Goal: Task Accomplishment & Management: Manage account settings

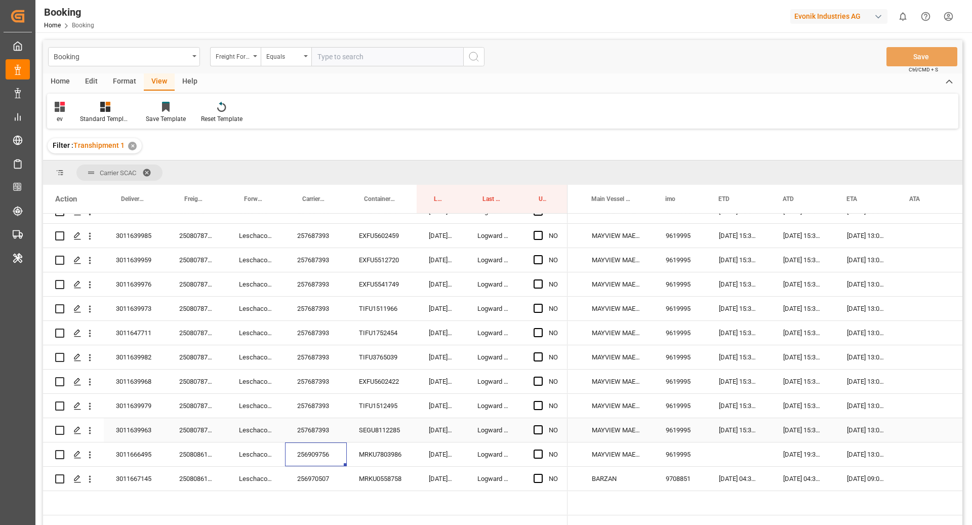
scroll to position [0, 563]
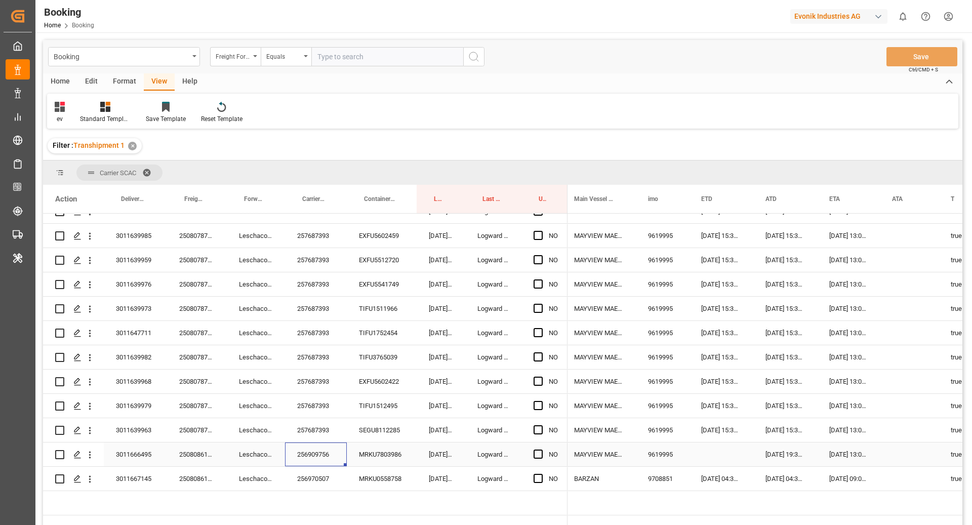
click at [778, 451] on div "[DATE] 19:31:00" at bounding box center [786, 455] width 64 height 24
click at [712, 445] on div "Press SPACE to select this row." at bounding box center [721, 455] width 64 height 24
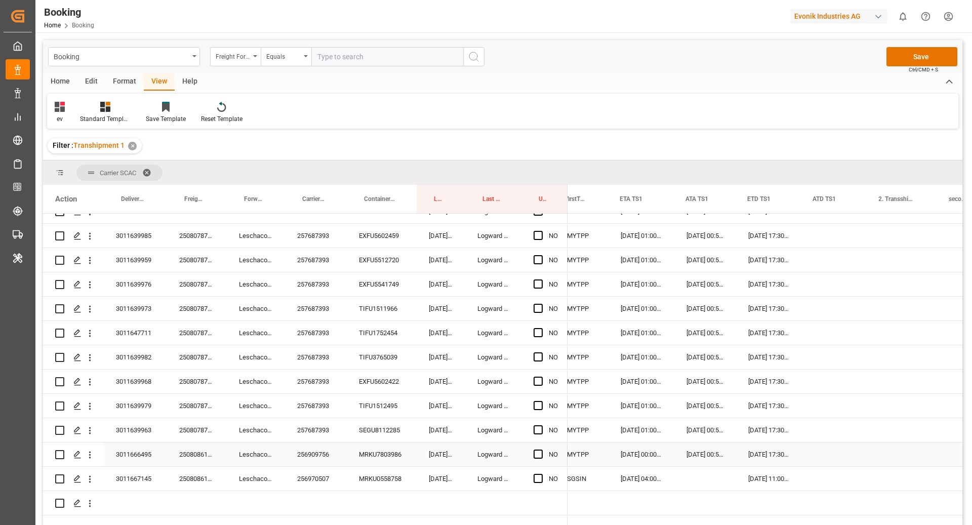
scroll to position [0, 1108]
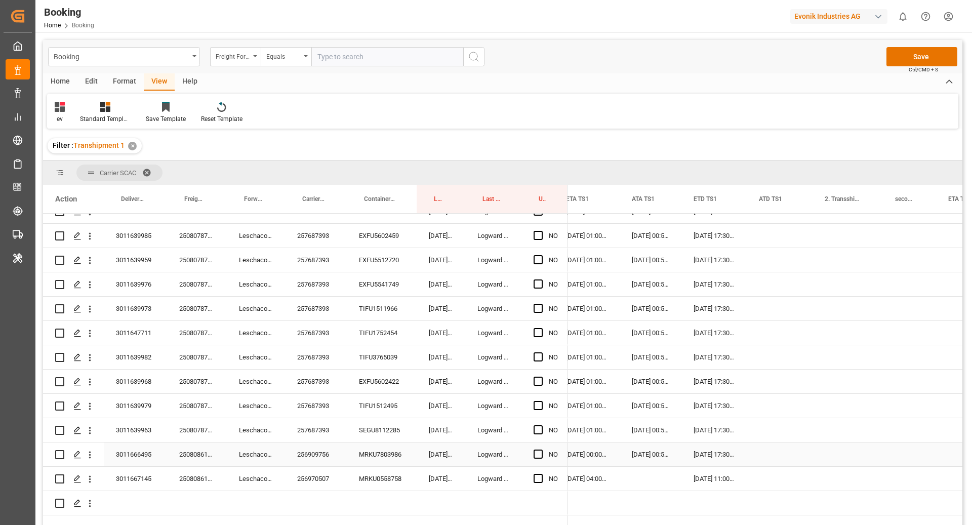
click at [546, 454] on div "Press SPACE to select this row." at bounding box center [541, 454] width 15 height 23
click at [542, 455] on span "Press SPACE to select this row." at bounding box center [538, 454] width 9 height 9
click at [541, 450] on input "Press SPACE to select this row." at bounding box center [541, 450] width 0 height 0
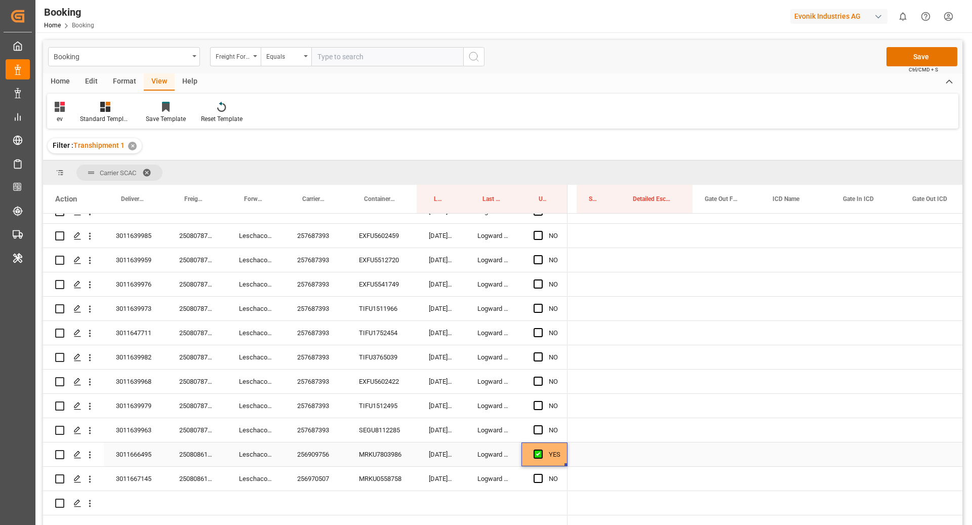
scroll to position [0, 0]
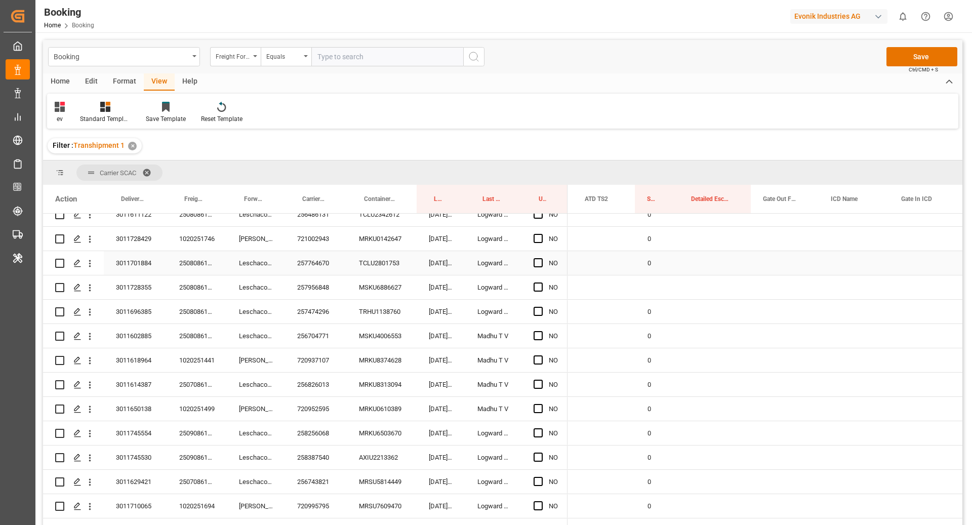
click at [663, 270] on div "0" at bounding box center [658, 263] width 44 height 24
drag, startPoint x: 677, startPoint y: 272, endPoint x: 678, endPoint y: 287, distance: 14.7
click at [328, 285] on div "257956848" at bounding box center [316, 288] width 62 height 24
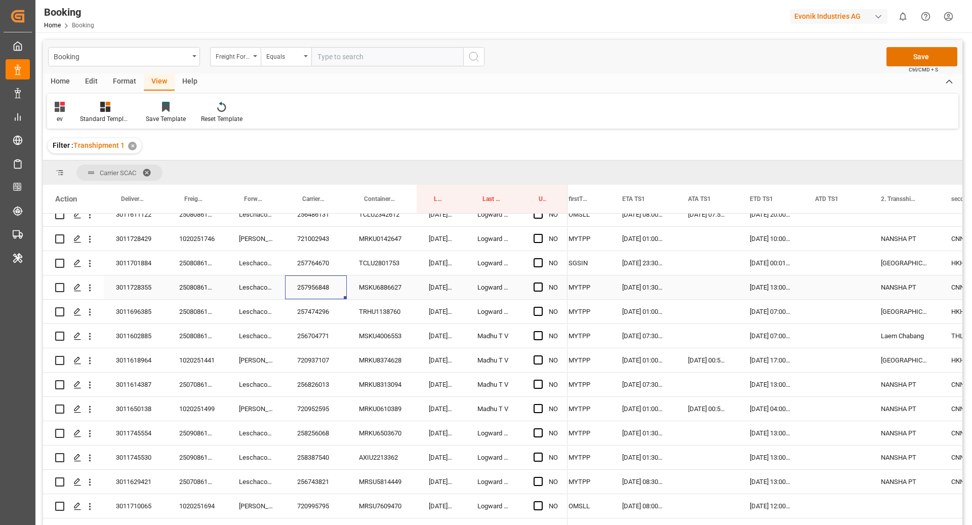
scroll to position [0, 1048]
click at [535, 288] on span "Press SPACE to select this row." at bounding box center [538, 287] width 9 height 9
click at [541, 283] on input "Press SPACE to select this row." at bounding box center [541, 283] width 0 height 0
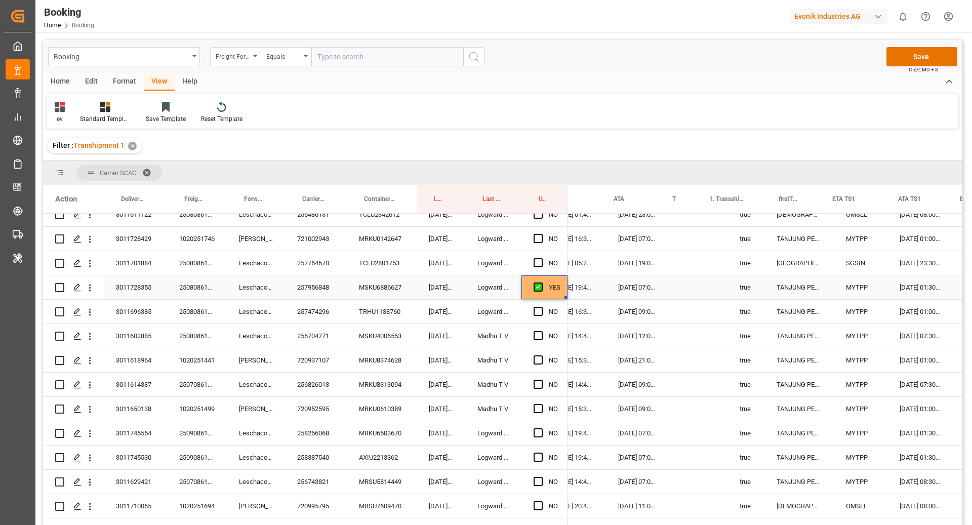
scroll to position [0, 908]
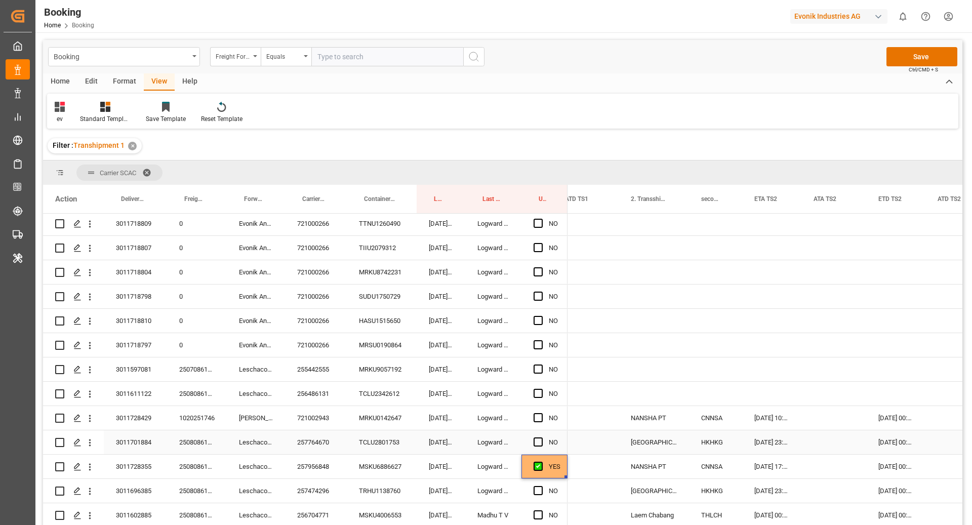
scroll to position [1665, 0]
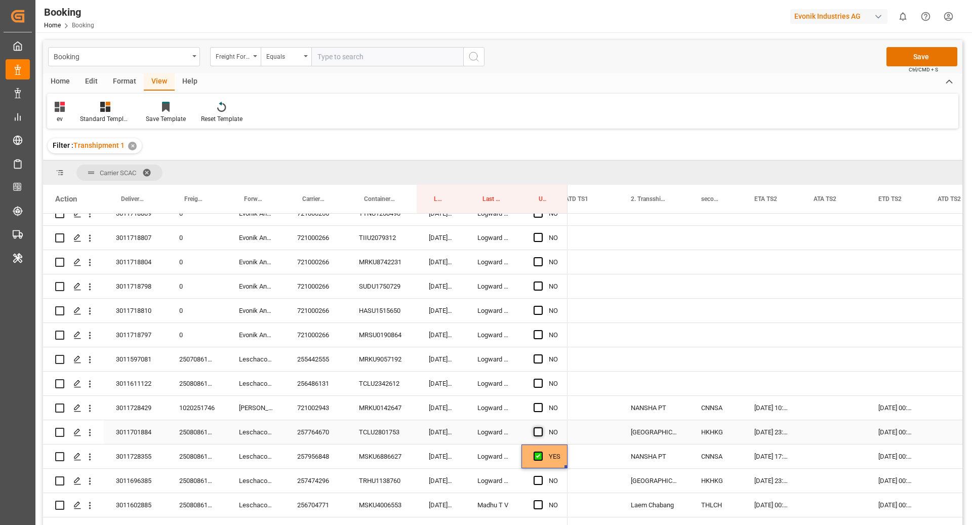
click at [536, 434] on span "Press SPACE to select this row." at bounding box center [538, 431] width 9 height 9
click at [541, 427] on input "Press SPACE to select this row." at bounding box center [541, 427] width 0 height 0
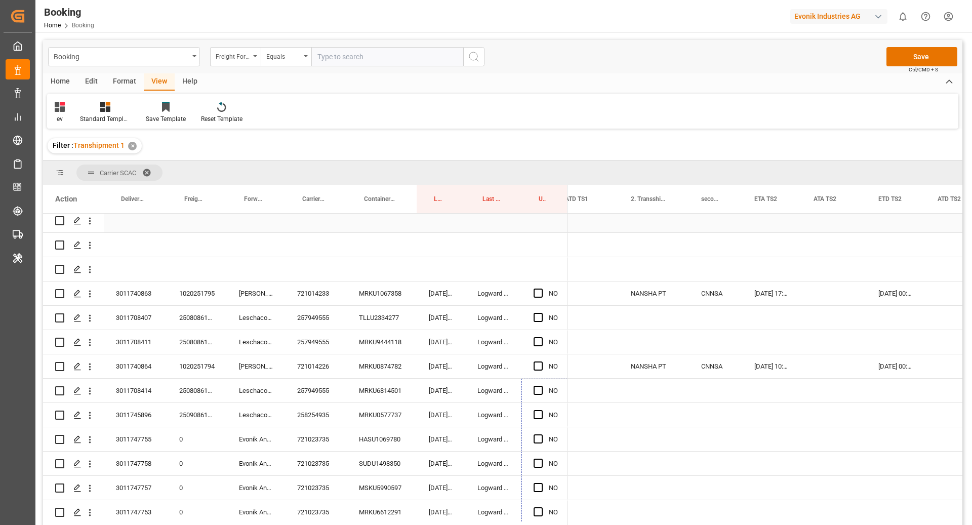
scroll to position [11, 0]
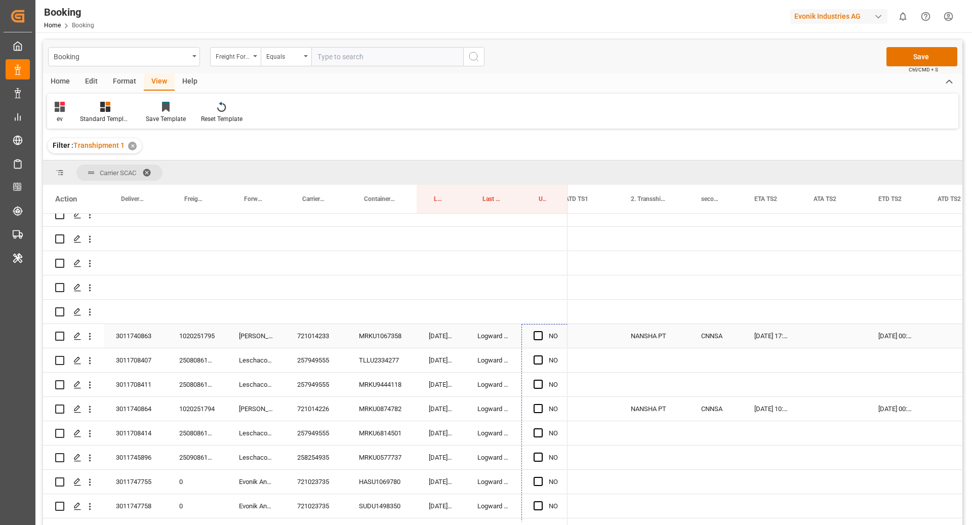
drag, startPoint x: 566, startPoint y: 442, endPoint x: 548, endPoint y: 342, distance: 101.8
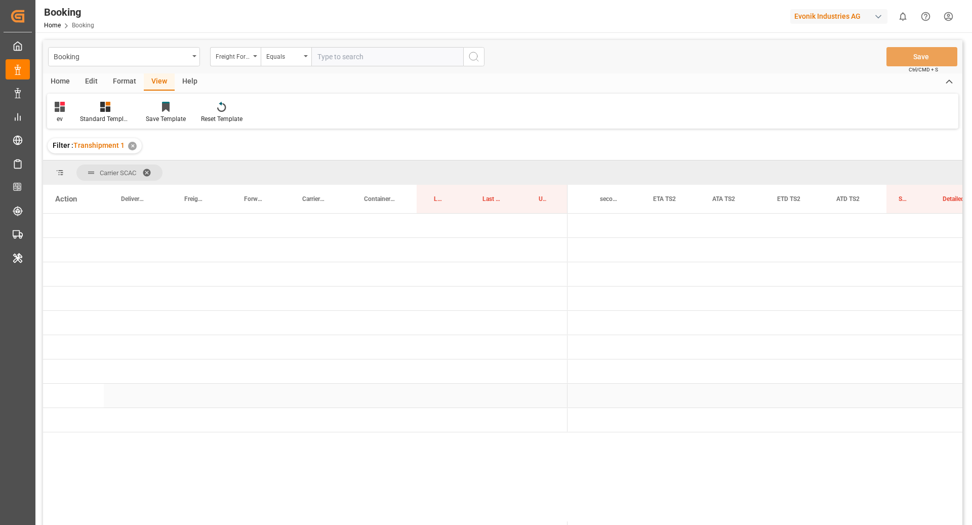
scroll to position [0, 0]
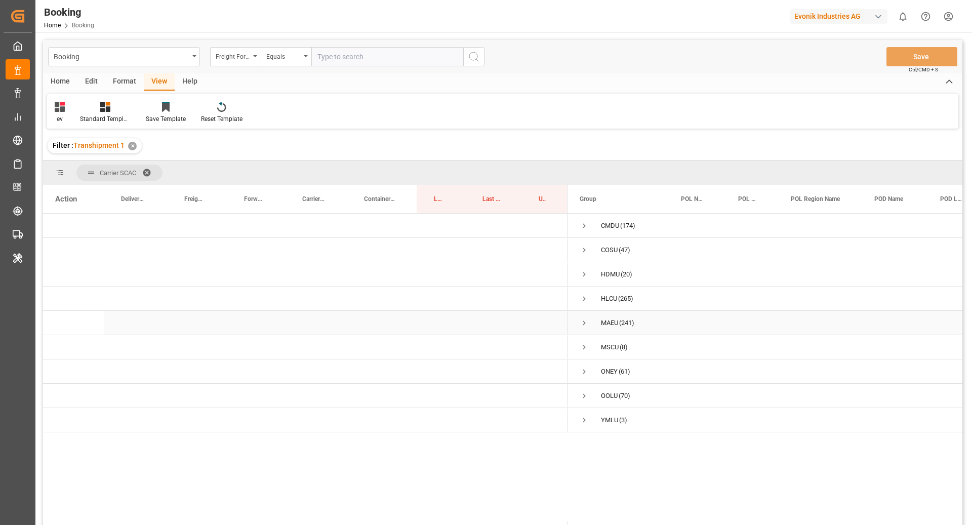
click at [588, 321] on span "Press SPACE to select this row." at bounding box center [584, 323] width 9 height 9
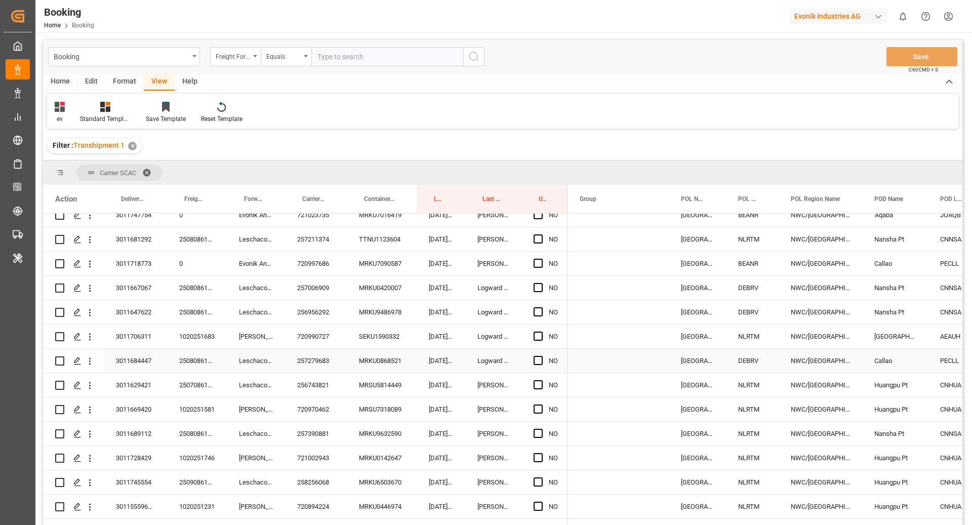
scroll to position [1289, 0]
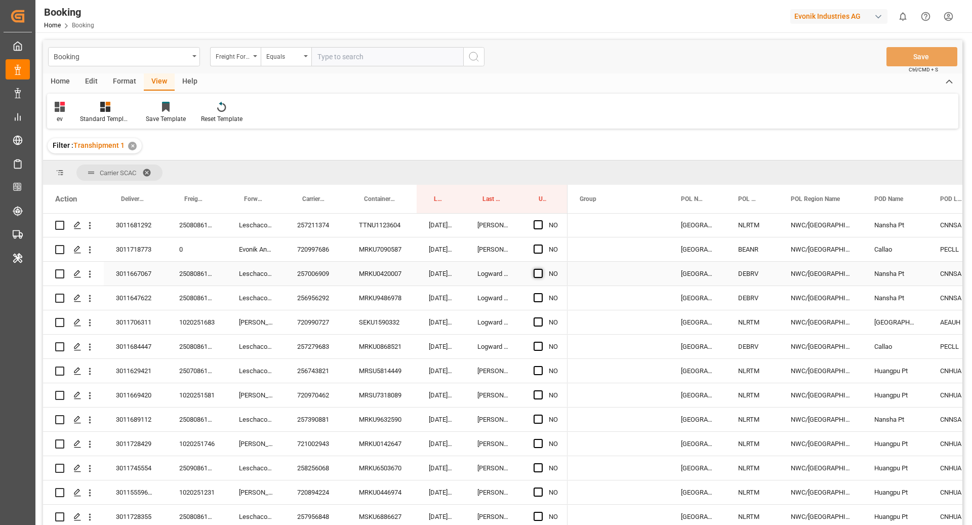
click at [538, 277] on span "Press SPACE to select this row." at bounding box center [538, 273] width 9 height 9
click at [541, 269] on input "Press SPACE to select this row." at bounding box center [541, 269] width 0 height 0
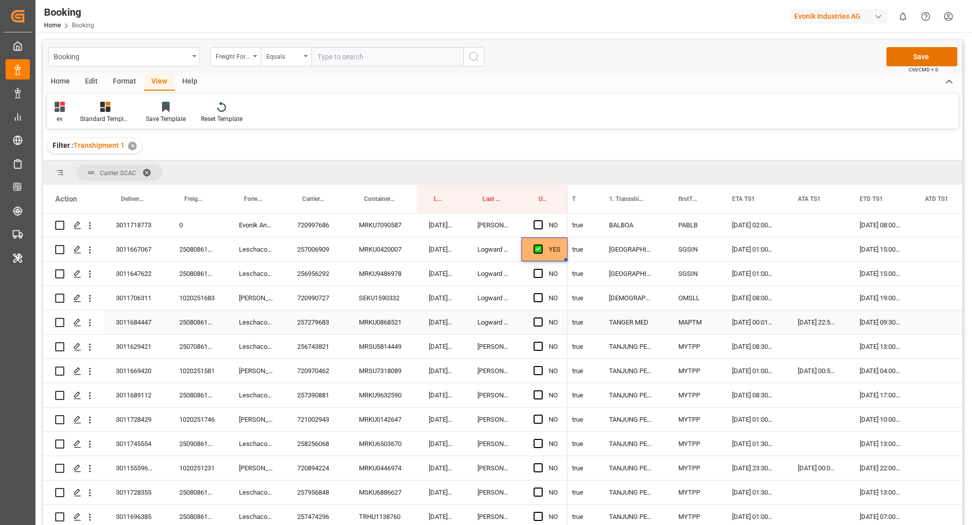
scroll to position [1304, 0]
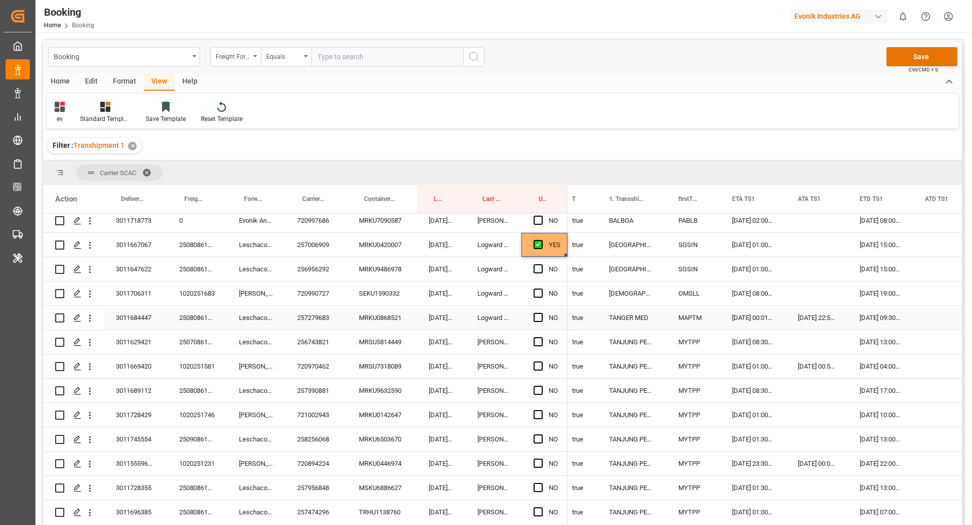
scroll to position [1329, 0]
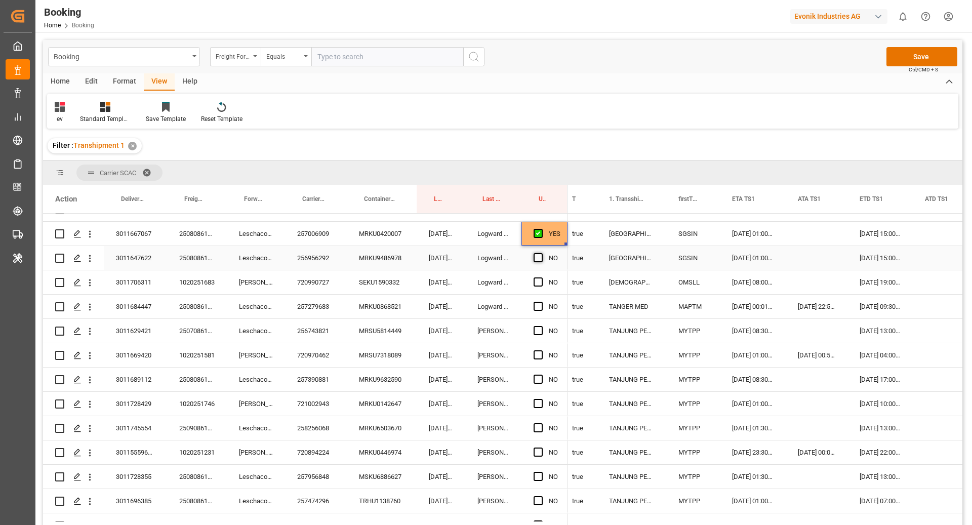
click at [542, 259] on span "Press SPACE to select this row." at bounding box center [538, 257] width 9 height 9
click at [541, 253] on input "Press SPACE to select this row." at bounding box center [541, 253] width 0 height 0
click at [538, 278] on span "Press SPACE to select this row." at bounding box center [538, 282] width 9 height 9
click at [541, 278] on input "Press SPACE to select this row." at bounding box center [541, 278] width 0 height 0
click at [537, 309] on span "Press SPACE to select this row." at bounding box center [538, 306] width 9 height 9
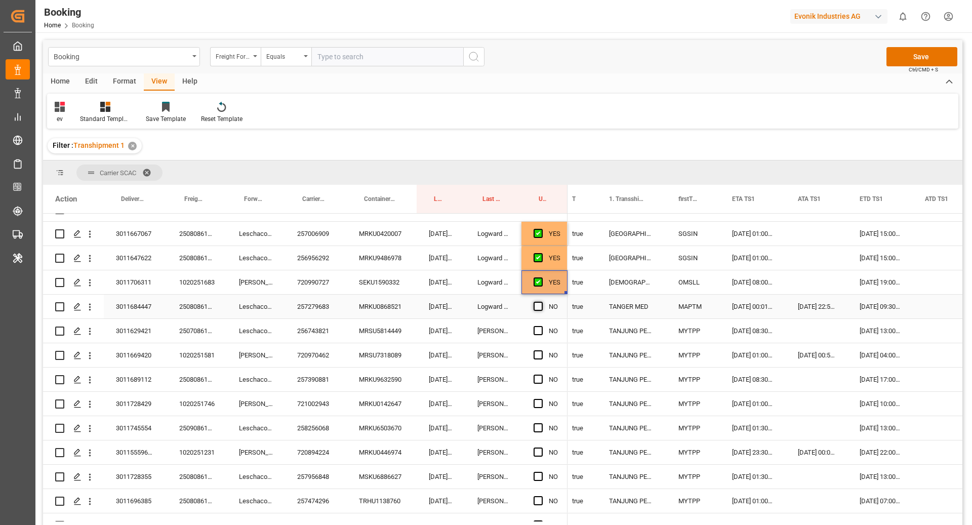
click at [541, 302] on input "Press SPACE to select this row." at bounding box center [541, 302] width 0 height 0
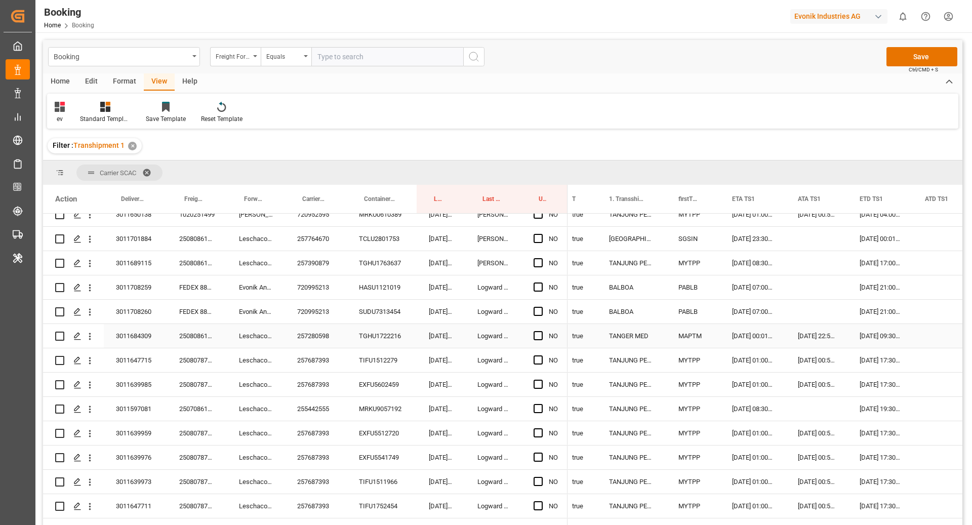
scroll to position [1875, 0]
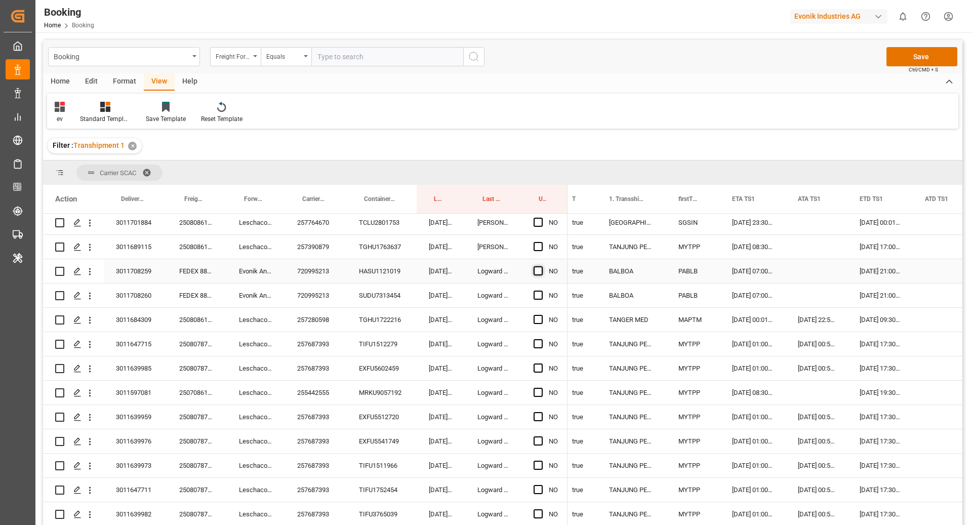
click at [538, 270] on span "Press SPACE to select this row." at bounding box center [538, 270] width 9 height 9
click at [541, 266] on input "Press SPACE to select this row." at bounding box center [541, 266] width 0 height 0
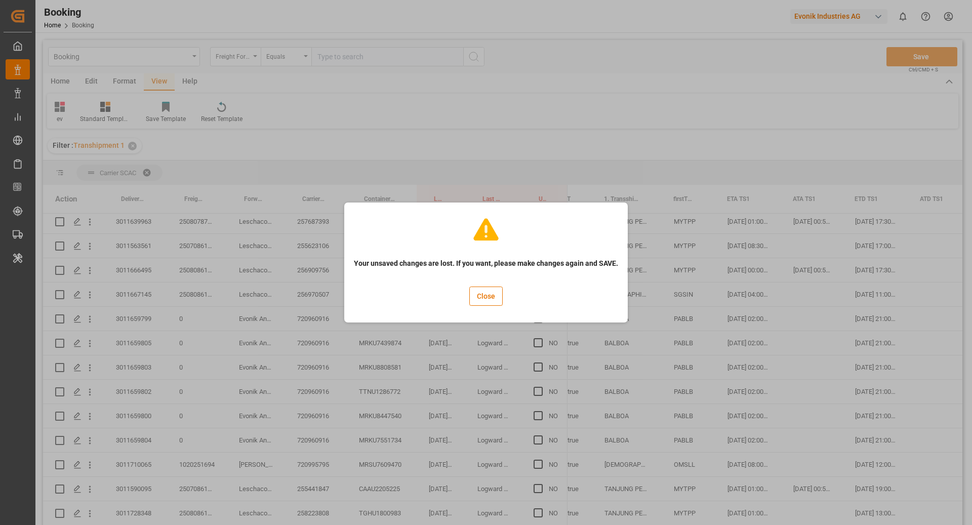
scroll to position [2271, 0]
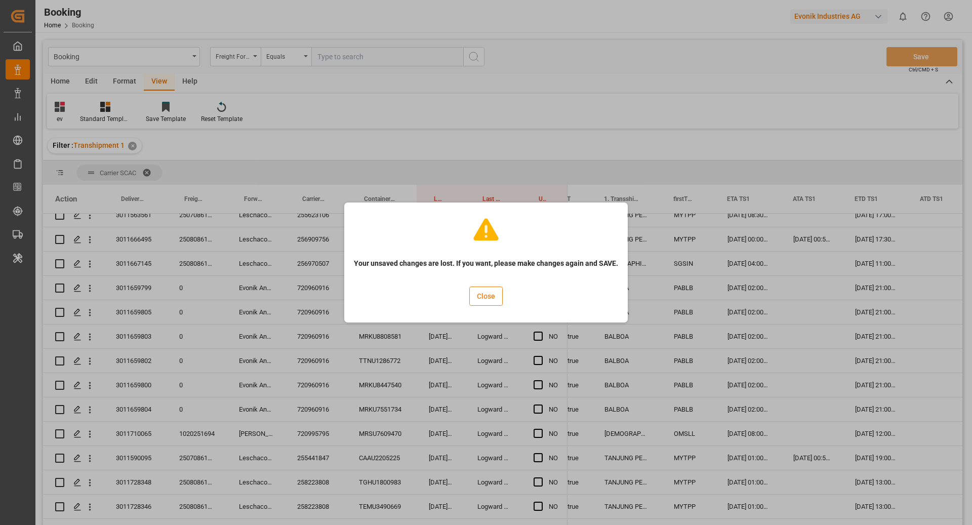
click at [491, 297] on button "Close" at bounding box center [485, 296] width 33 height 19
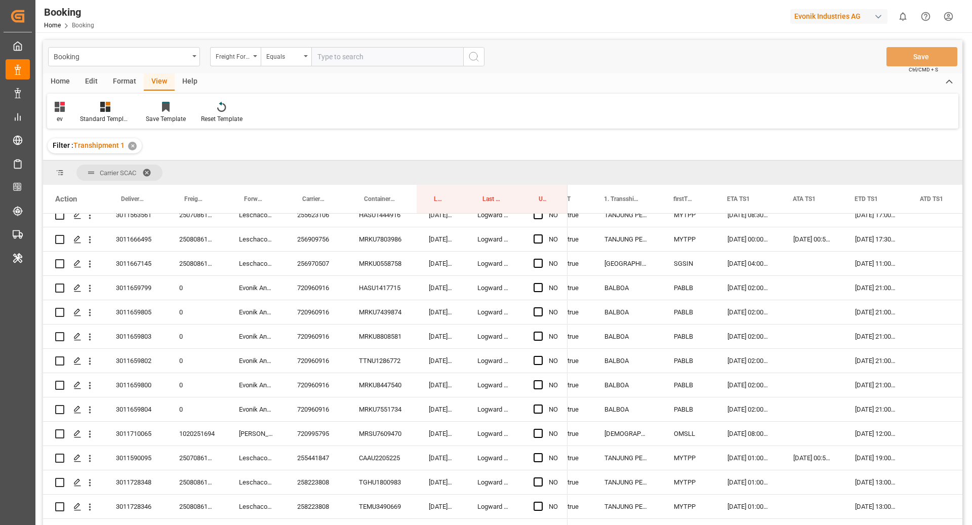
scroll to position [1774, 0]
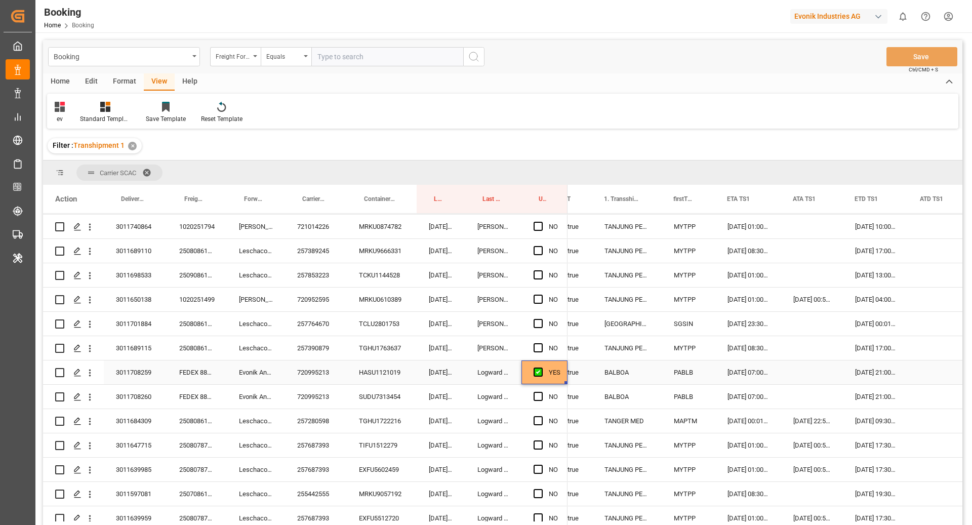
click at [701, 376] on div "PABLB" at bounding box center [689, 373] width 54 height 24
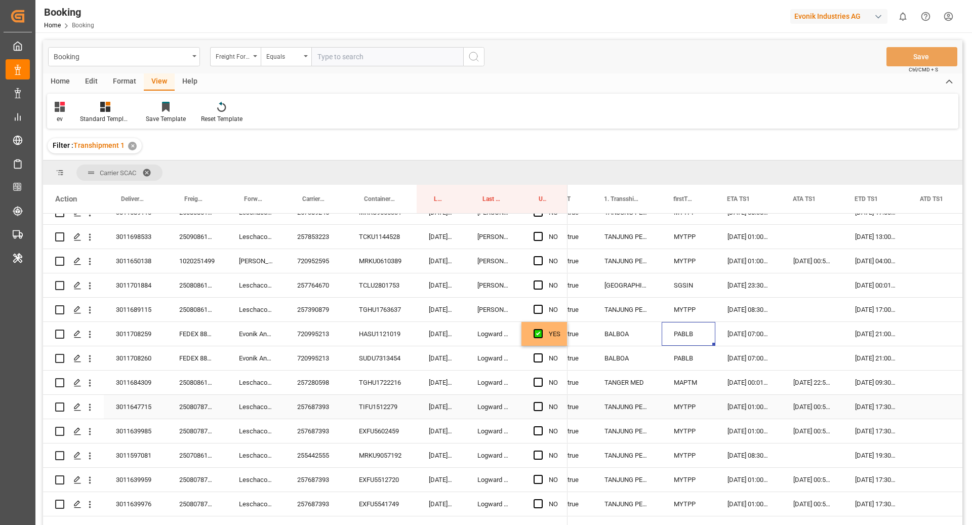
scroll to position [1846, 0]
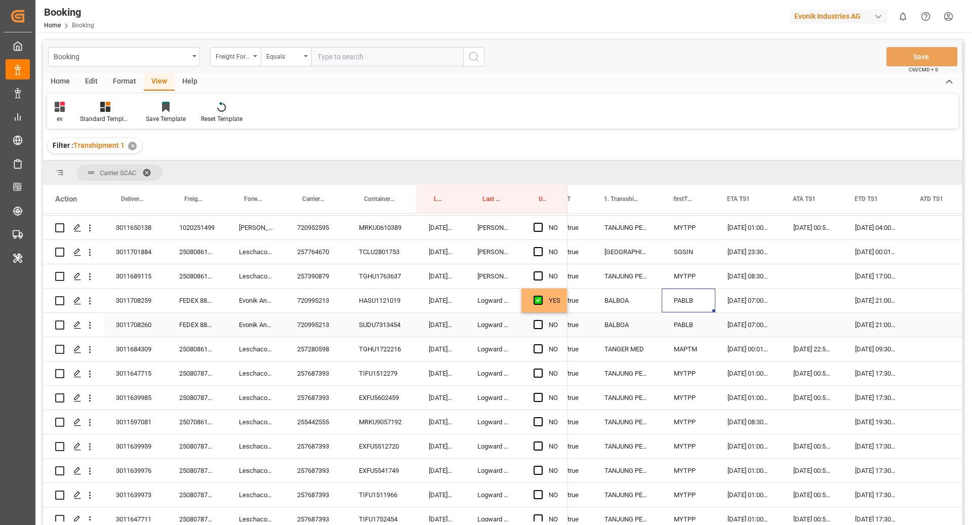
click at [625, 323] on div "BALBOA" at bounding box center [627, 325] width 69 height 24
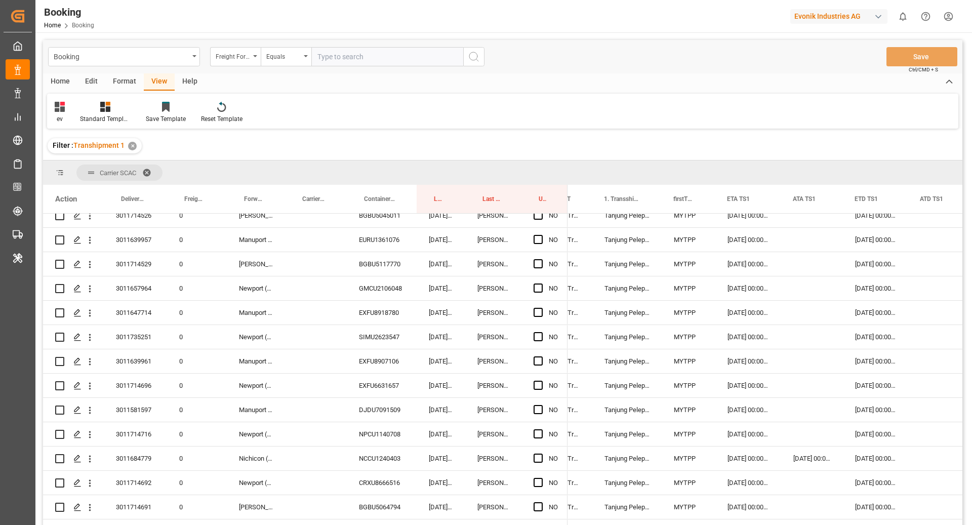
scroll to position [5769, 0]
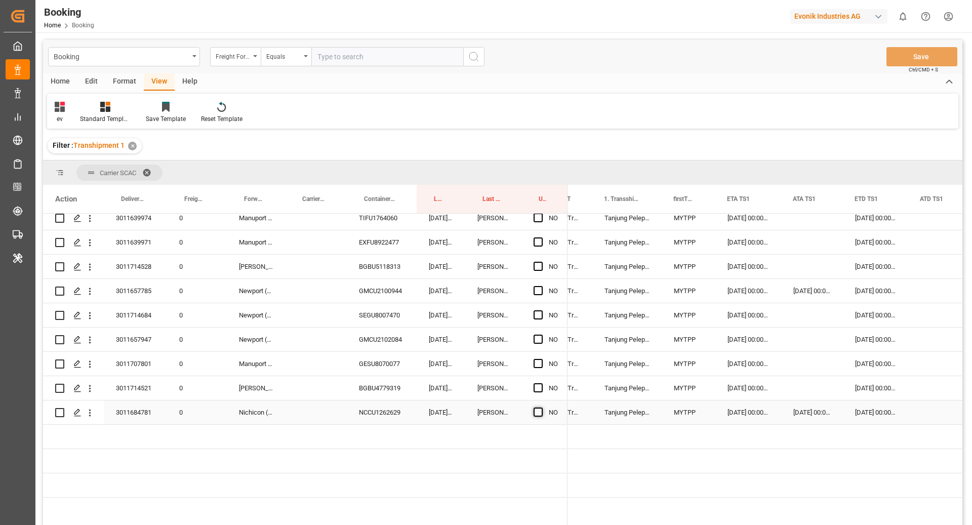
click at [539, 411] on span "Press SPACE to select this row." at bounding box center [538, 412] width 9 height 9
click at [541, 408] on input "Press SPACE to select this row." at bounding box center [541, 408] width 0 height 0
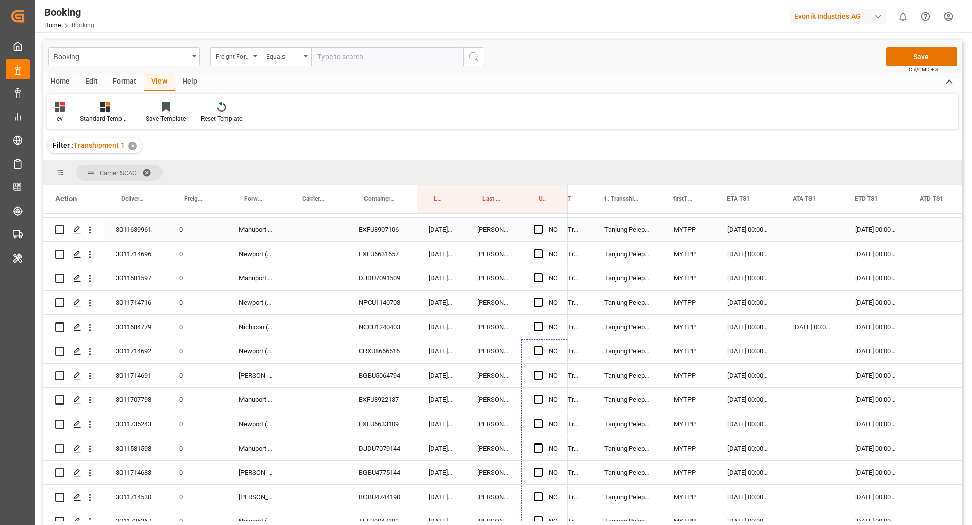
scroll to position [4948, 0]
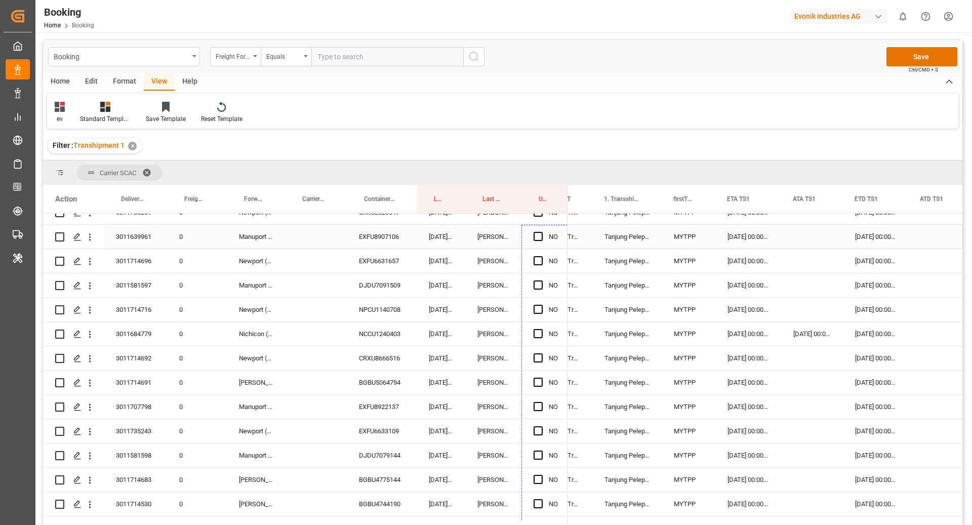
drag, startPoint x: 566, startPoint y: 422, endPoint x: 560, endPoint y: 230, distance: 192.1
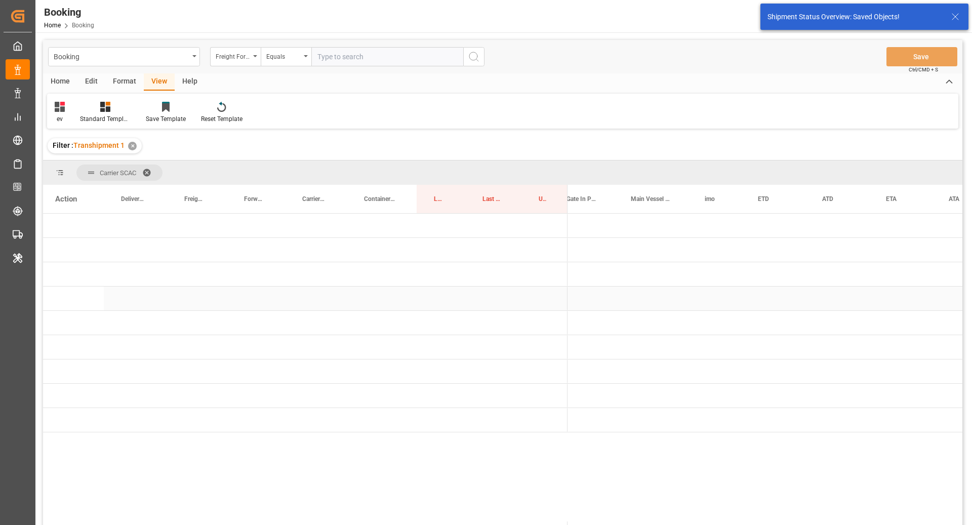
scroll to position [0, 0]
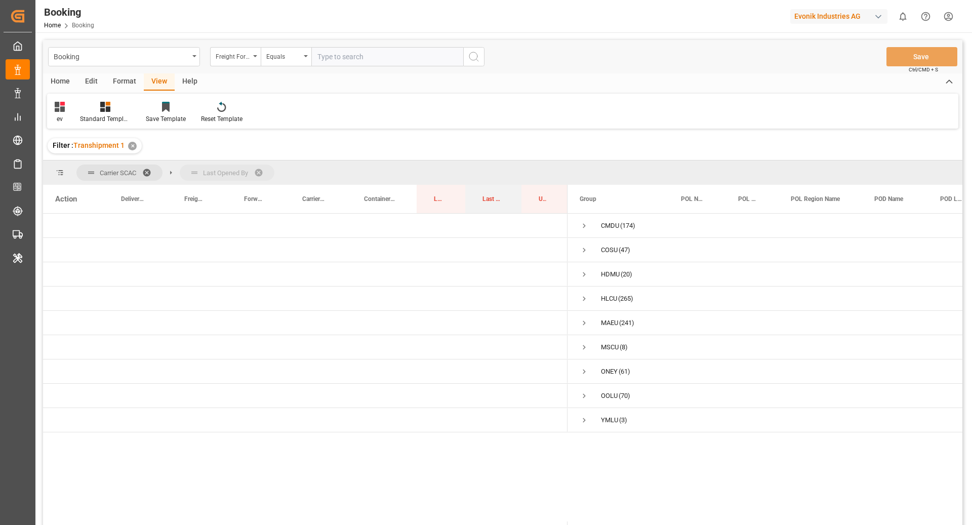
drag, startPoint x: 487, startPoint y: 199, endPoint x: 485, endPoint y: 167, distance: 32.5
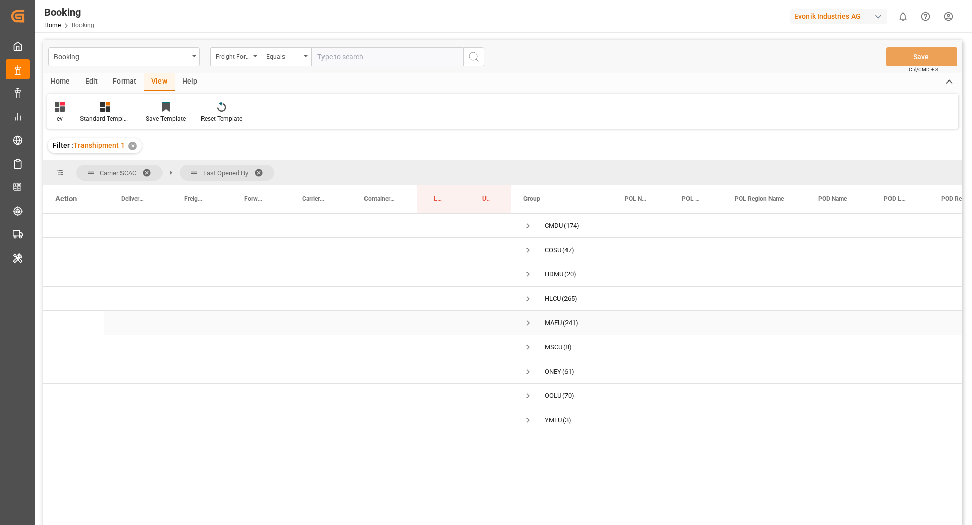
click at [528, 328] on span "Press SPACE to select this row." at bounding box center [528, 322] width 9 height 23
click at [551, 352] on span "Press SPACE to select this row." at bounding box center [549, 347] width 9 height 23
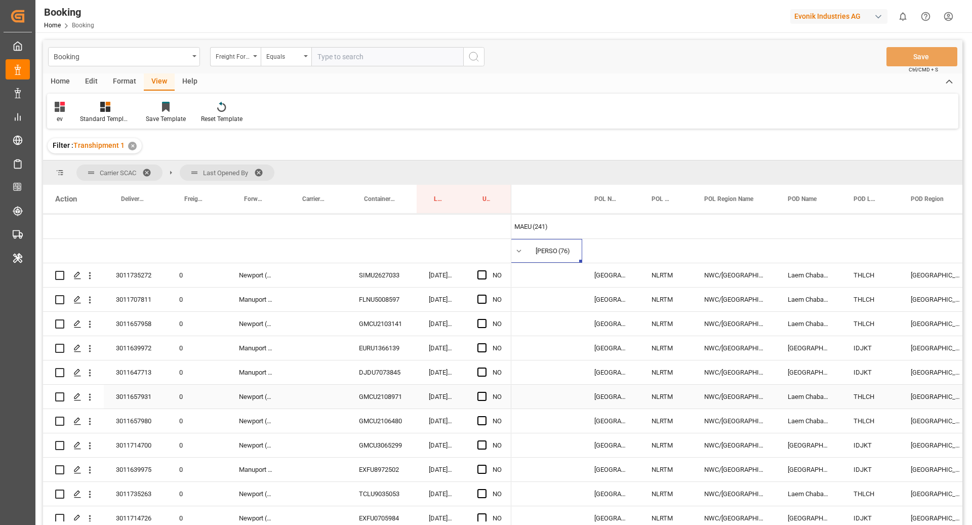
scroll to position [95, 0]
click at [479, 274] on span "Press SPACE to select this row." at bounding box center [482, 275] width 9 height 9
click at [485, 271] on input "Press SPACE to select this row." at bounding box center [485, 271] width 0 height 0
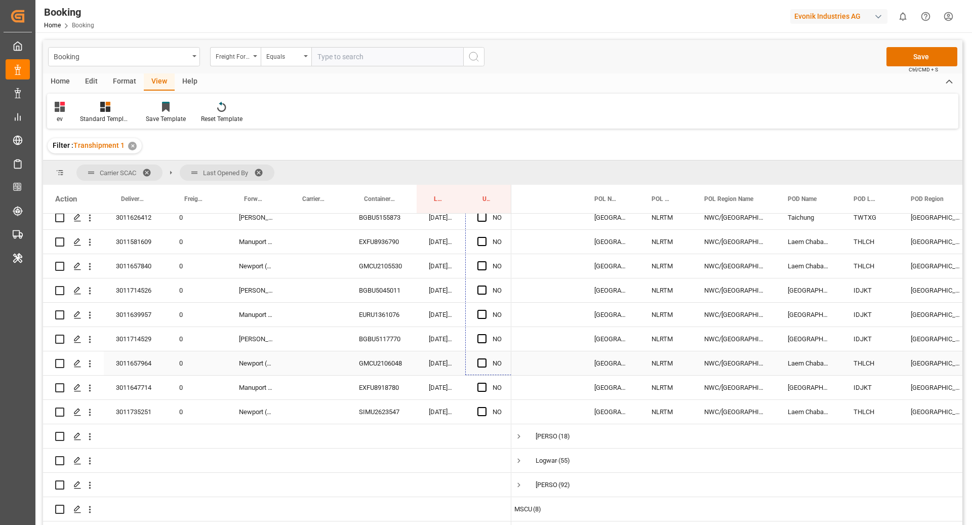
scroll to position [1806, 0]
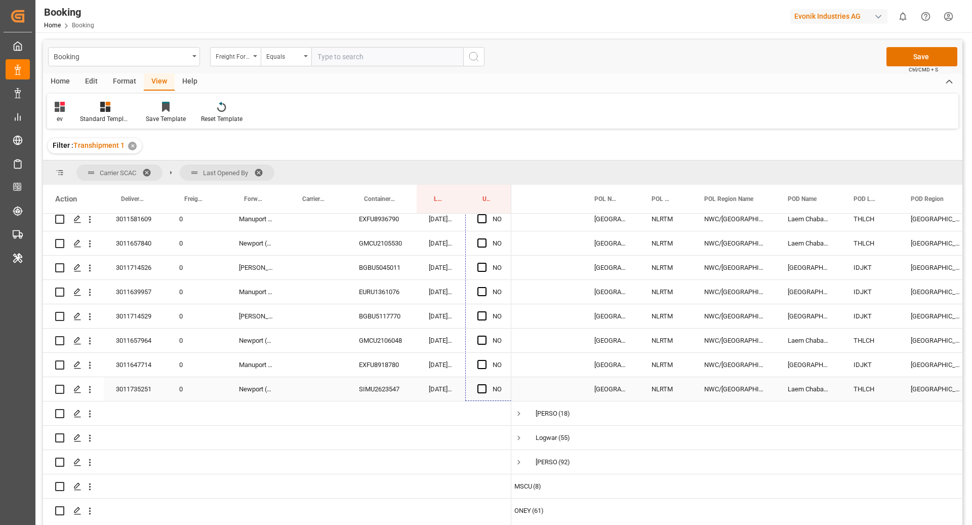
drag, startPoint x: 509, startPoint y: 287, endPoint x: 494, endPoint y: 391, distance: 104.9
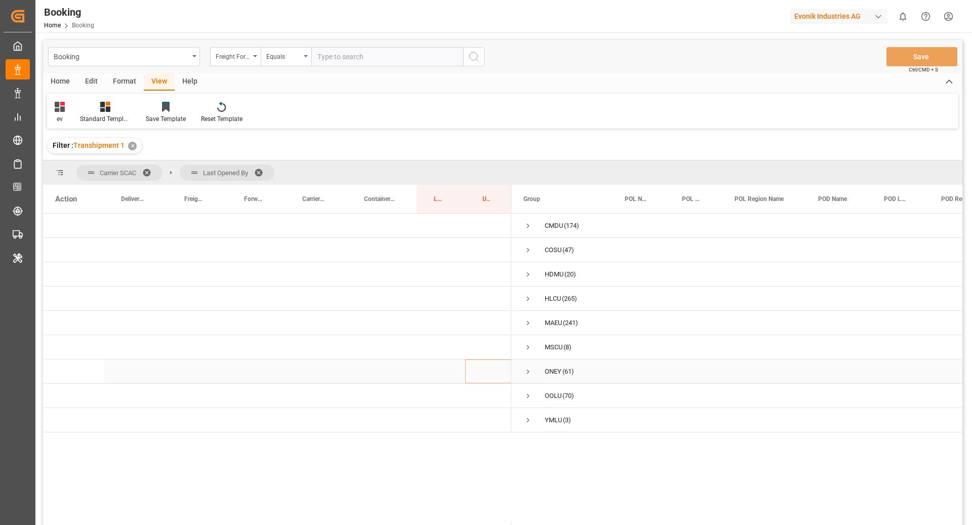
scroll to position [0, 0]
click at [531, 327] on span "Press SPACE to select this row." at bounding box center [528, 323] width 9 height 9
click at [551, 348] on span "Press SPACE to select this row." at bounding box center [549, 347] width 9 height 9
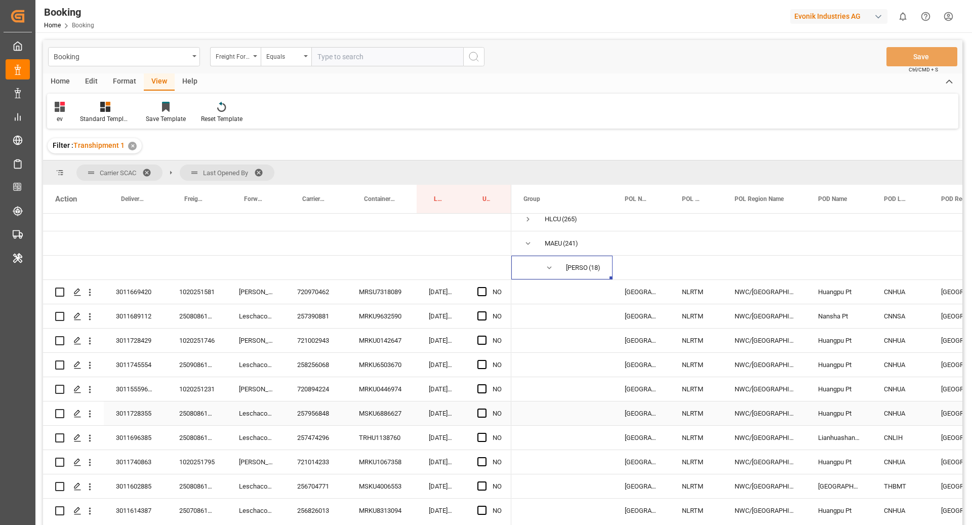
scroll to position [90, 0]
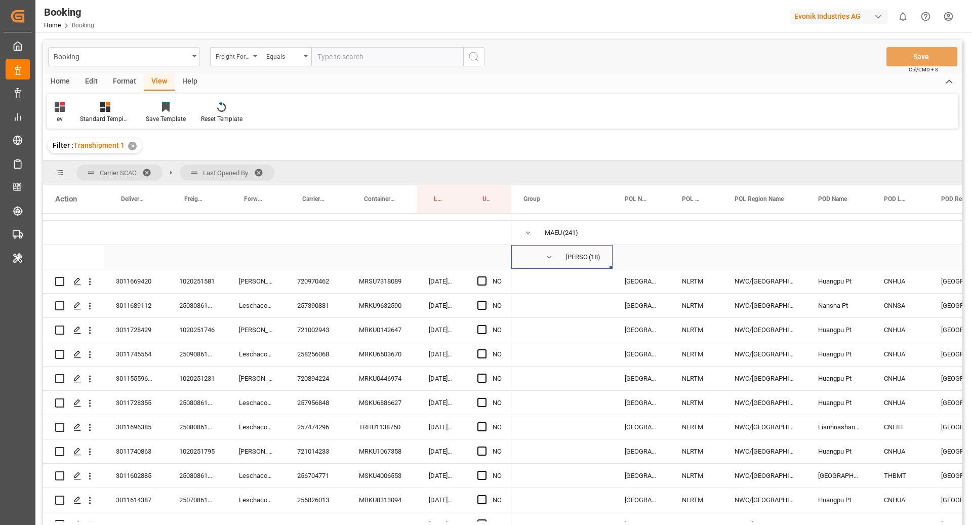
click at [543, 258] on span "Kiran Hari (18)" at bounding box center [562, 257] width 77 height 23
click at [548, 254] on span "Press SPACE to select this row." at bounding box center [549, 257] width 9 height 9
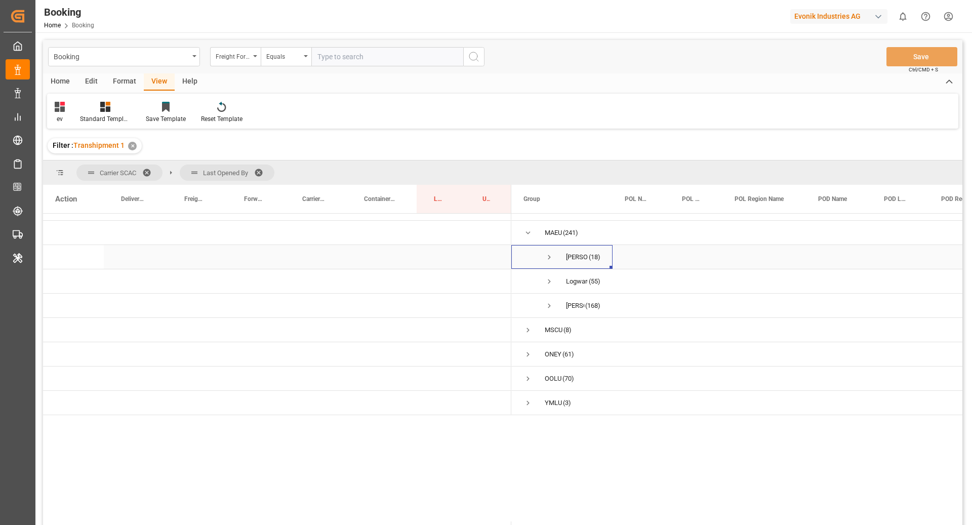
scroll to position [0, 0]
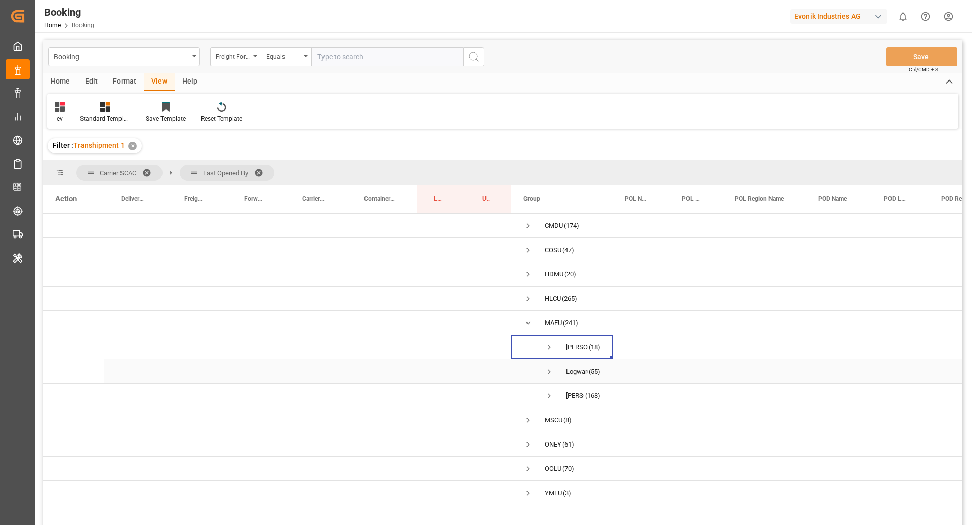
click at [556, 371] on span "Logward System (55)" at bounding box center [562, 371] width 77 height 23
click at [550, 371] on span "Press SPACE to select this row." at bounding box center [549, 371] width 9 height 9
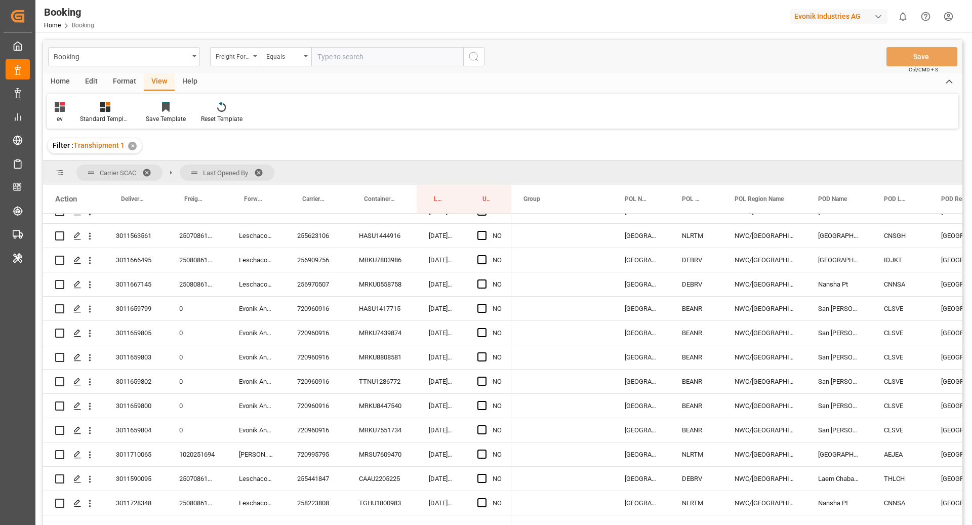
scroll to position [1320, 0]
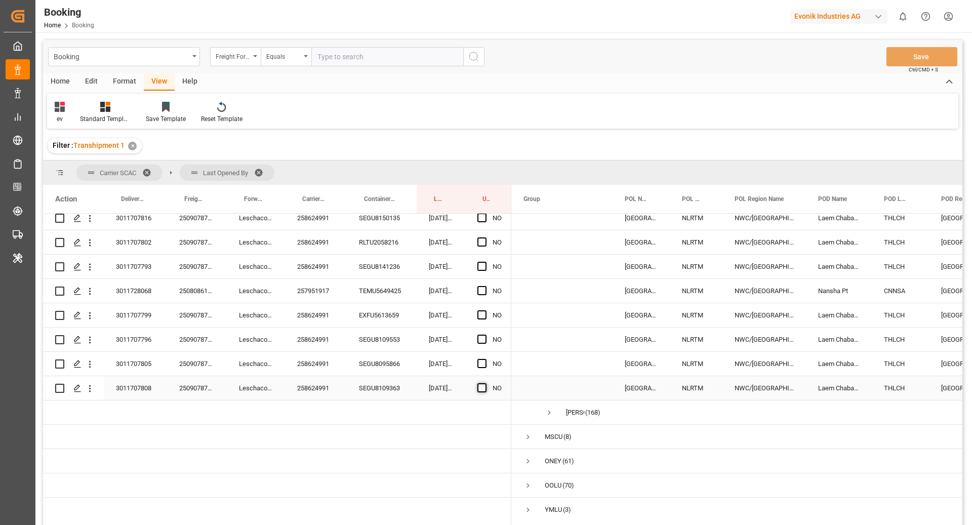
click at [479, 387] on span "Press SPACE to select this row." at bounding box center [482, 387] width 9 height 9
click at [485, 383] on input "Press SPACE to select this row." at bounding box center [485, 383] width 0 height 0
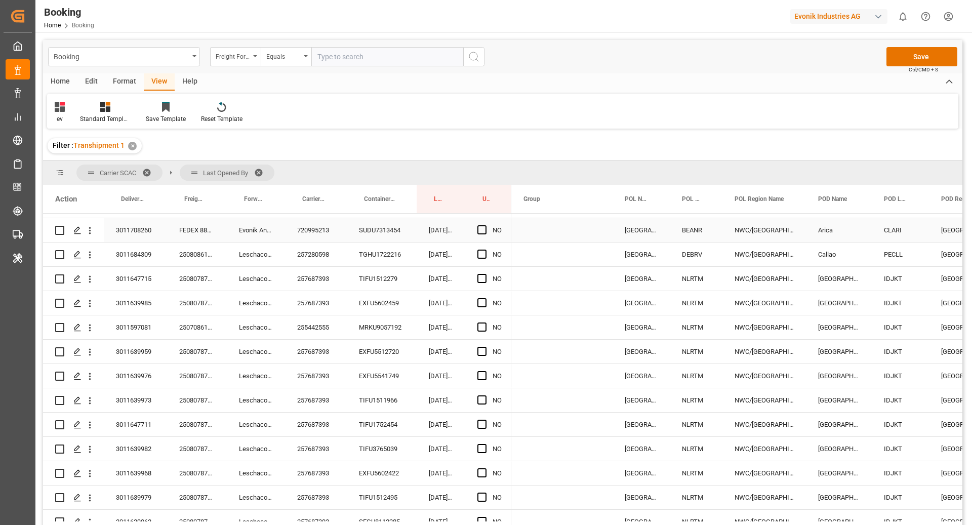
scroll to position [522, 0]
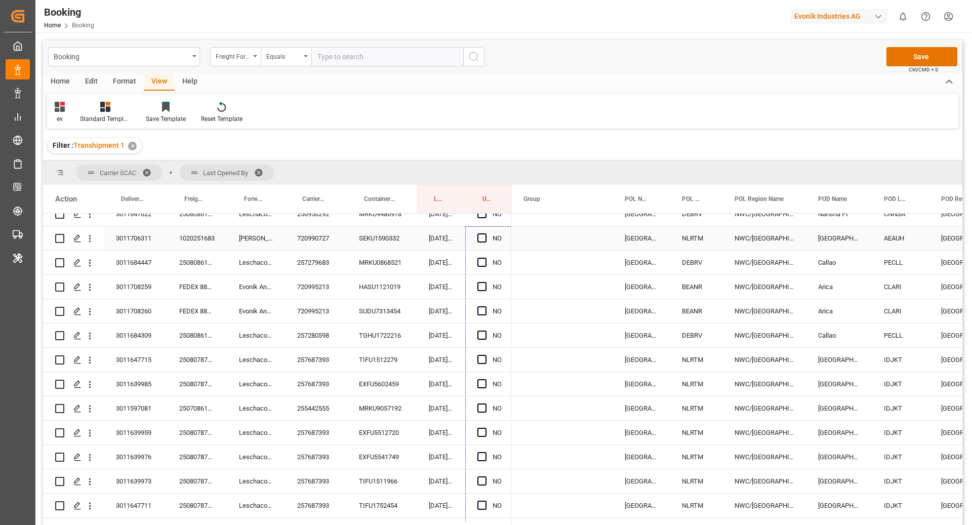
drag, startPoint x: 510, startPoint y: 399, endPoint x: 493, endPoint y: 231, distance: 168.5
click at [493, 231] on div "NO" at bounding box center [277, 506] width 468 height 1629
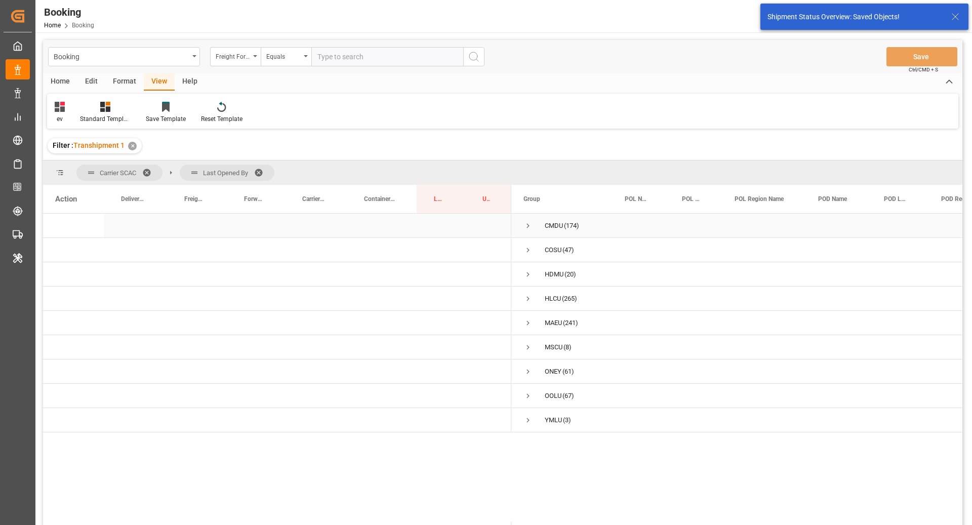
scroll to position [0, 0]
click at [524, 323] on span "Press SPACE to select this row." at bounding box center [528, 323] width 9 height 9
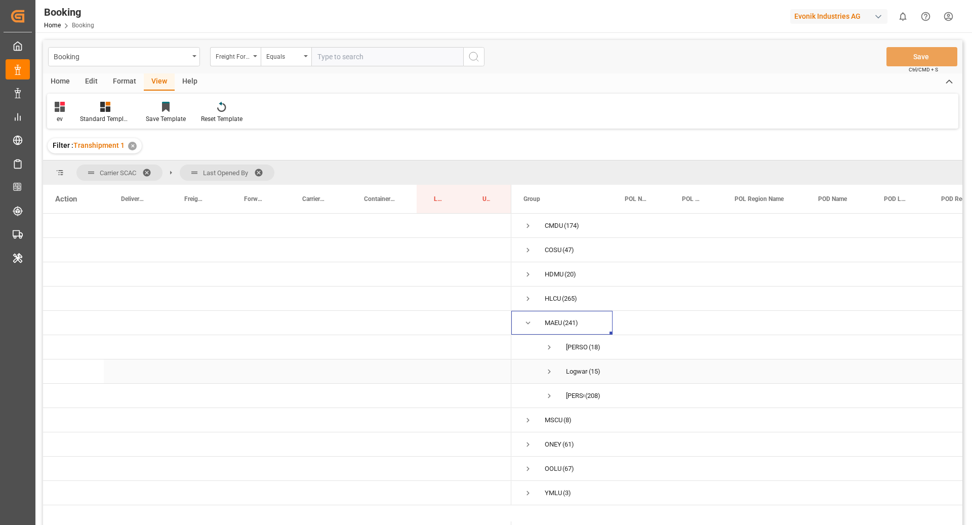
click at [548, 370] on span "Press SPACE to select this row." at bounding box center [549, 371] width 9 height 9
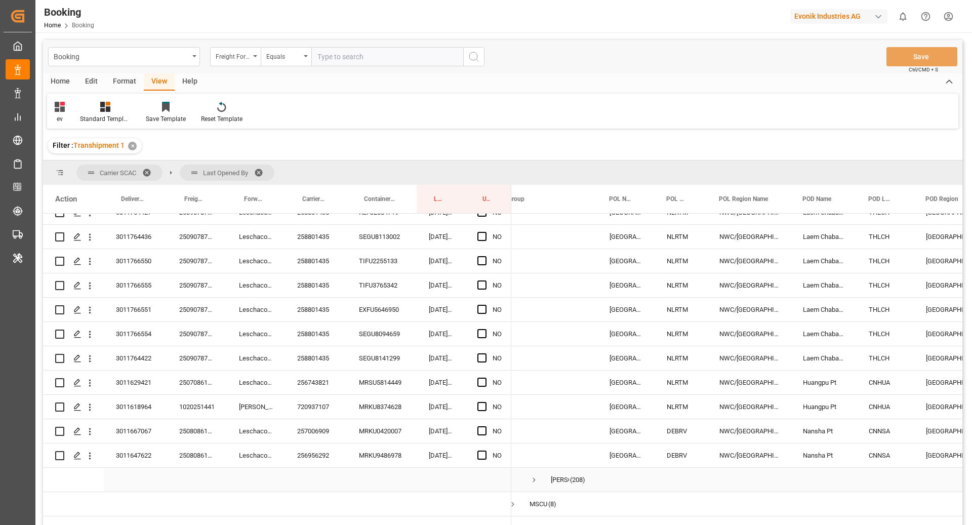
scroll to position [278, 0]
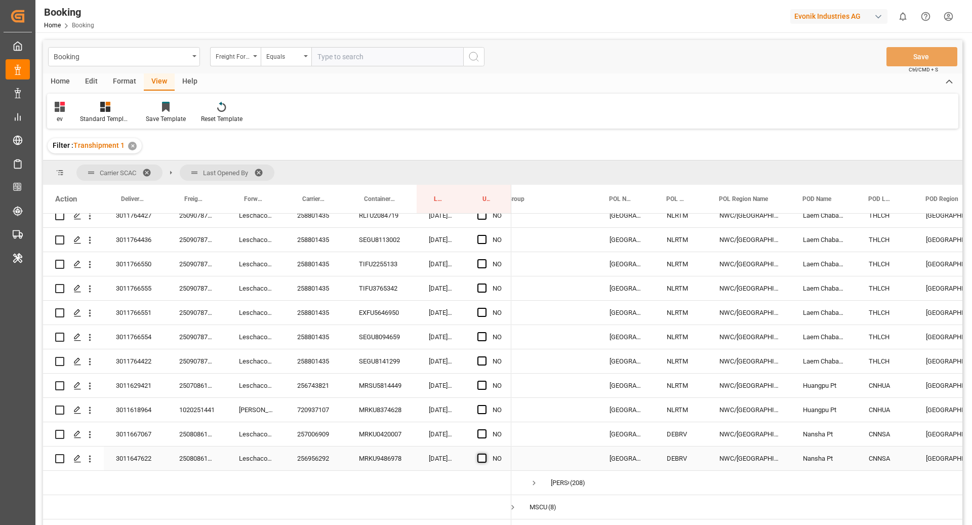
click at [481, 458] on span "Press SPACE to select this row." at bounding box center [482, 458] width 9 height 9
click at [485, 454] on input "Press SPACE to select this row." at bounding box center [485, 454] width 0 height 0
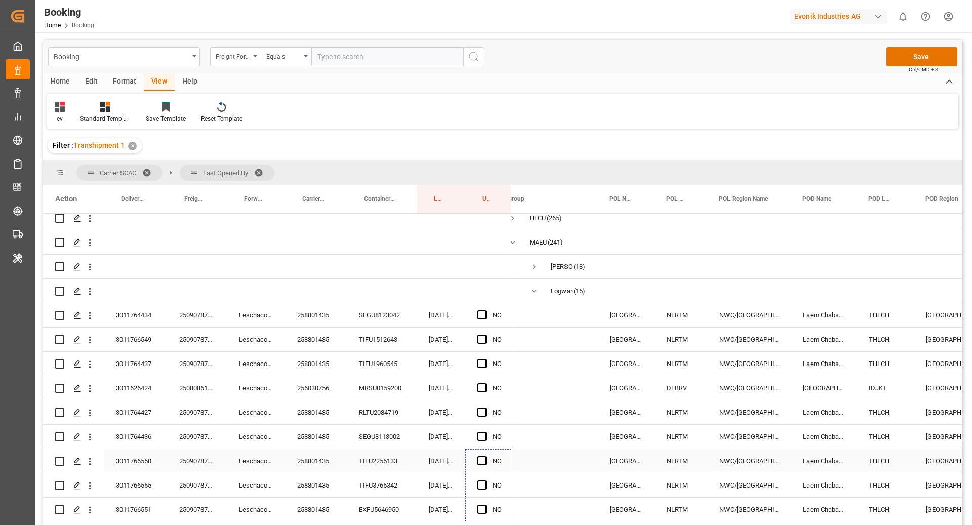
scroll to position [80, 0]
drag, startPoint x: 511, startPoint y: 468, endPoint x: 488, endPoint y: 316, distance: 154.2
click at [488, 316] on div "NO" at bounding box center [277, 462] width 468 height 656
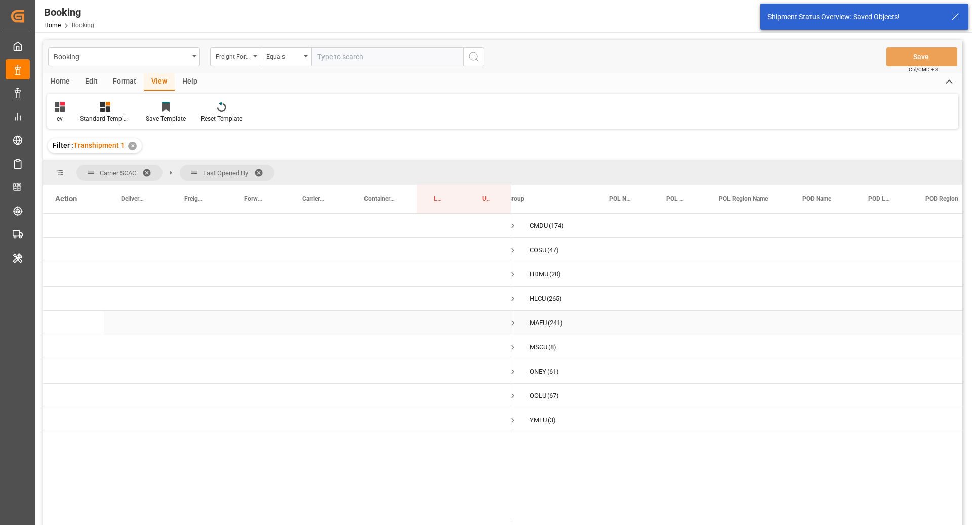
scroll to position [0, 0]
